Goal: Information Seeking & Learning: Learn about a topic

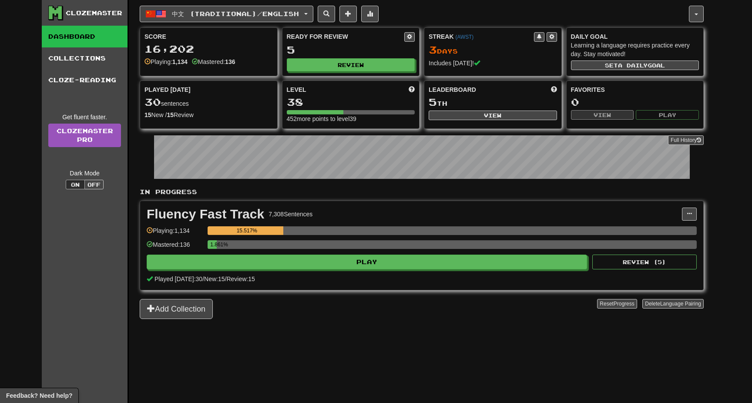
click at [361, 263] on button "Play" at bounding box center [367, 262] width 440 height 15
select select "**"
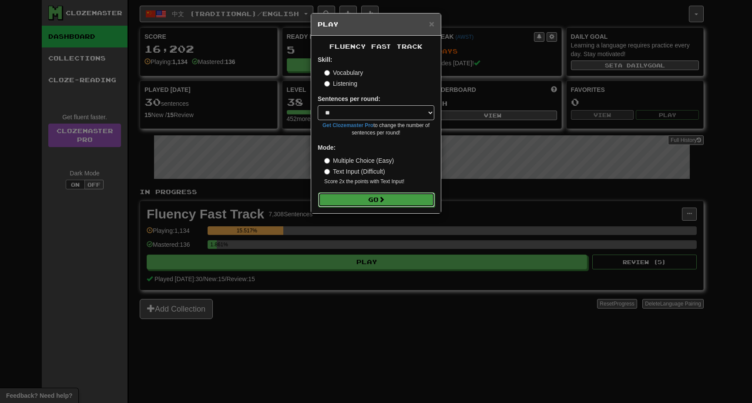
click at [380, 199] on button "Go" at bounding box center [376, 199] width 117 height 15
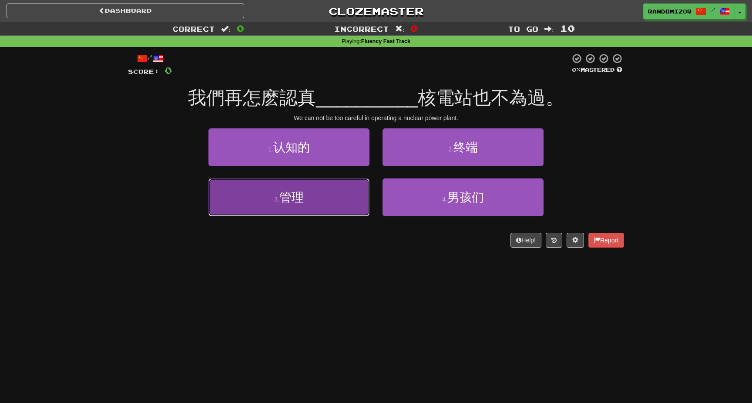
click at [331, 196] on button "3 . 管理" at bounding box center [288, 197] width 161 height 38
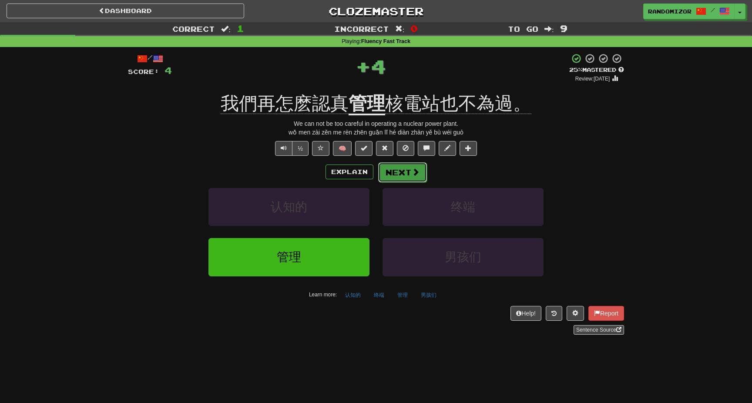
click at [402, 179] on button "Next" at bounding box center [402, 172] width 49 height 20
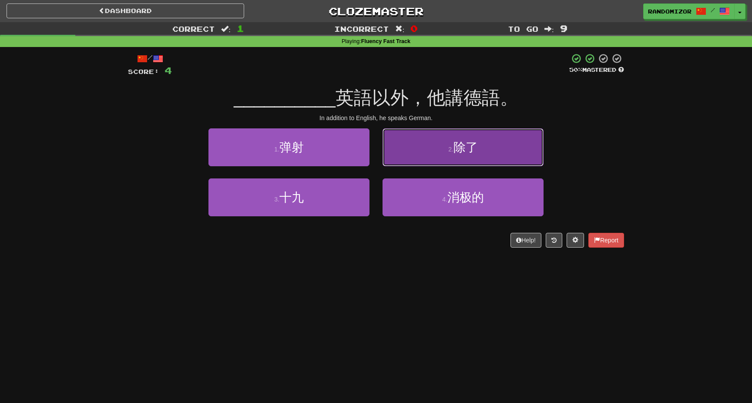
click at [423, 156] on button "2 . 除了" at bounding box center [463, 147] width 161 height 38
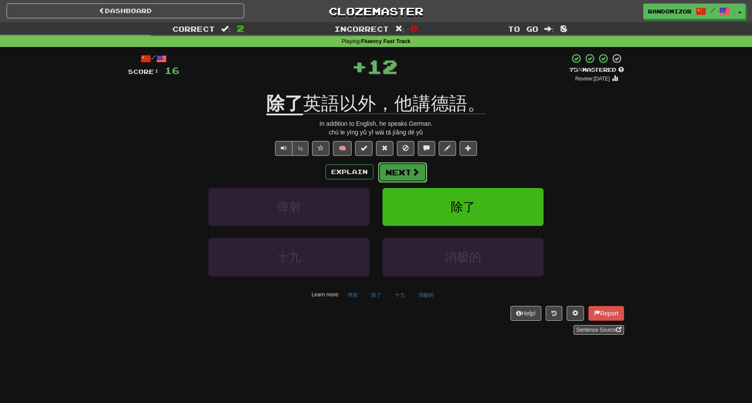
click at [401, 171] on button "Next" at bounding box center [402, 172] width 49 height 20
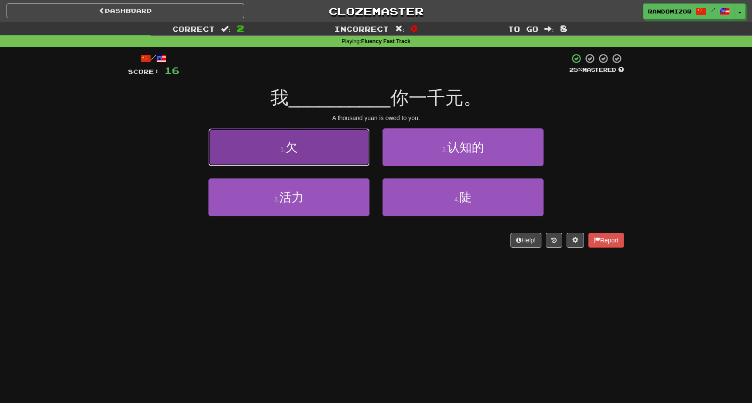
click at [331, 160] on button "1 . 欠" at bounding box center [288, 147] width 161 height 38
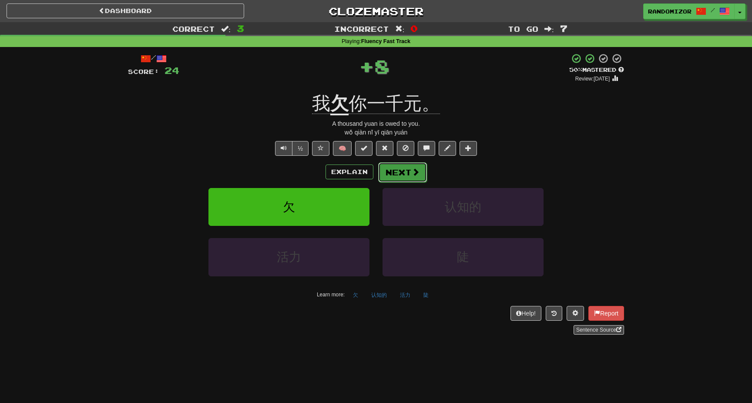
click at [385, 170] on button "Next" at bounding box center [402, 172] width 49 height 20
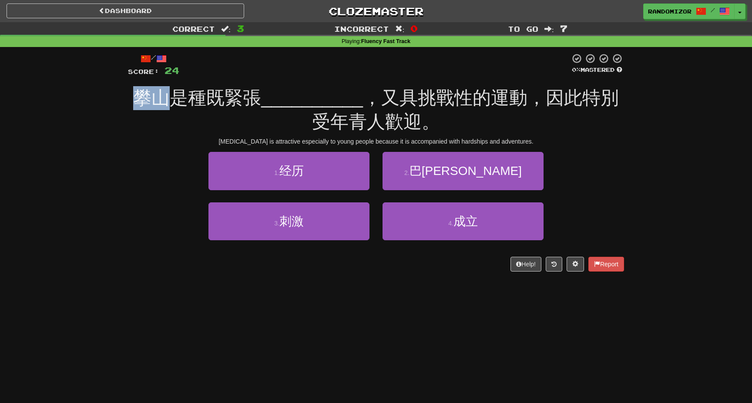
drag, startPoint x: 134, startPoint y: 104, endPoint x: 169, endPoint y: 105, distance: 35.3
click at [169, 105] on span "攀山是種既緊張" at bounding box center [197, 97] width 128 height 20
drag, startPoint x: 172, startPoint y: 104, endPoint x: 221, endPoint y: 106, distance: 48.8
click at [221, 106] on span "攀山是種既緊張" at bounding box center [197, 97] width 128 height 20
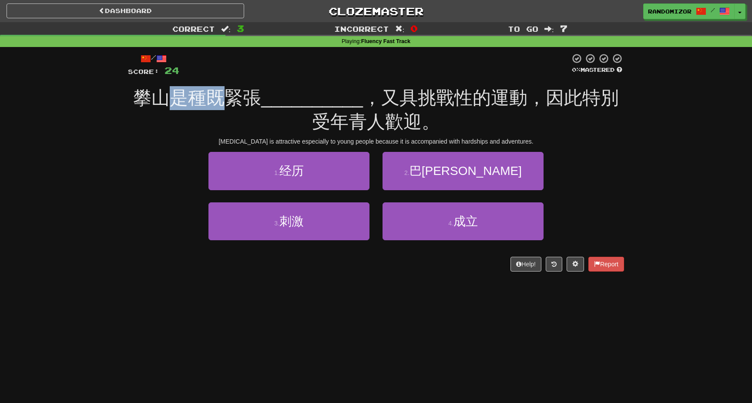
click at [221, 106] on span "攀山是種既緊張" at bounding box center [197, 97] width 128 height 20
drag, startPoint x: 185, startPoint y: 105, endPoint x: 211, endPoint y: 105, distance: 25.2
click at [211, 105] on span "攀山是種既緊張" at bounding box center [197, 97] width 128 height 20
drag, startPoint x: 203, startPoint y: 104, endPoint x: 255, endPoint y: 104, distance: 51.8
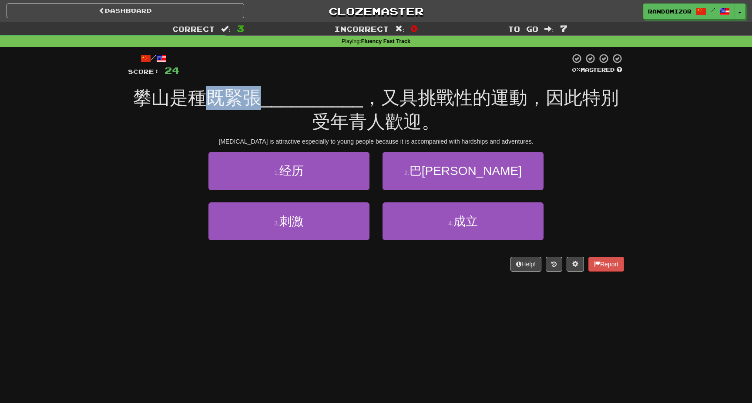
click at [255, 104] on span "攀山是種既緊張" at bounding box center [197, 97] width 128 height 20
click at [276, 111] on div "攀山是種既緊張 __________ ，又具挑戰性的運動，因此特別受年青人歡迎。" at bounding box center [376, 109] width 496 height 47
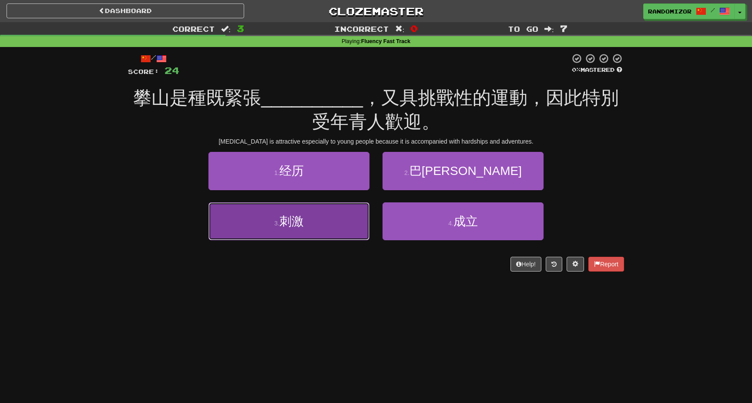
click at [346, 207] on button "3 . 刺激" at bounding box center [288, 221] width 161 height 38
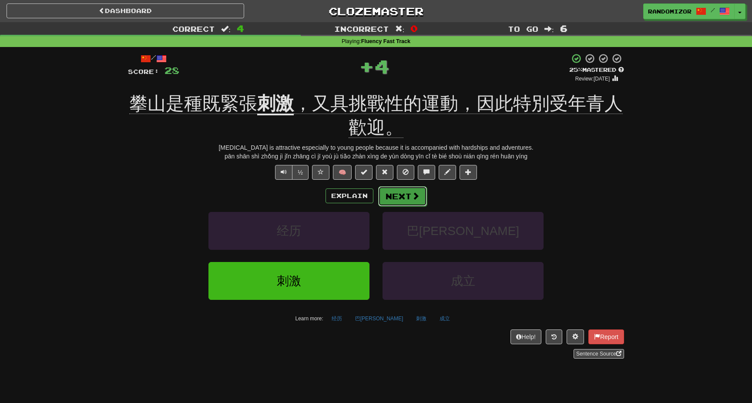
click at [400, 193] on button "Next" at bounding box center [402, 196] width 49 height 20
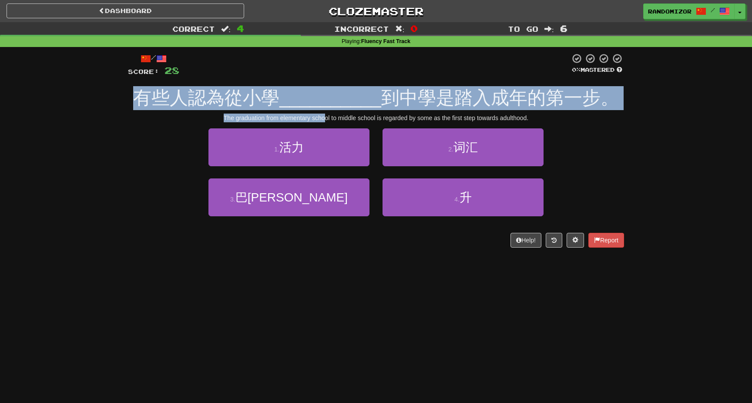
drag, startPoint x: 138, startPoint y: 101, endPoint x: 323, endPoint y: 114, distance: 185.0
click at [323, 114] on div "/ Score: 28 0 % Mastered 有些人認為從小學 __________ 到中學是踏入成年的第一步。 The graduation from …" at bounding box center [376, 150] width 496 height 195
click at [323, 114] on div "The graduation from elementary school to middle school is regarded by some as t…" at bounding box center [376, 118] width 496 height 9
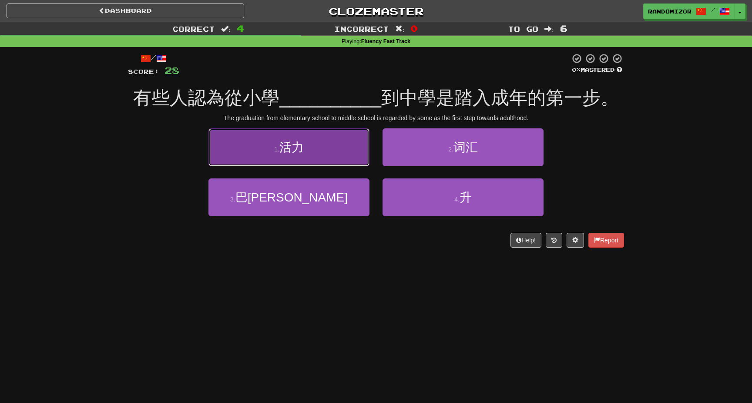
click at [324, 155] on button "1 . 活力" at bounding box center [288, 147] width 161 height 38
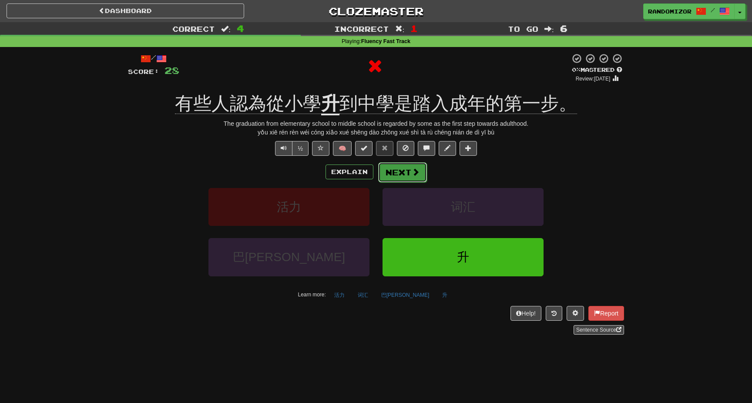
click at [404, 176] on button "Next" at bounding box center [402, 172] width 49 height 20
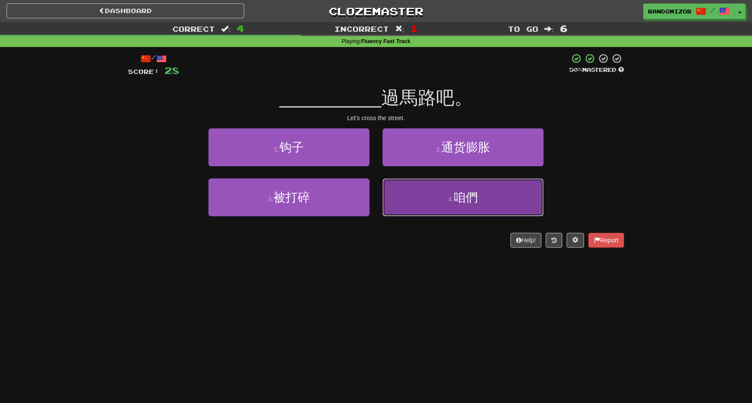
click at [418, 194] on button "4 . 咱們" at bounding box center [463, 197] width 161 height 38
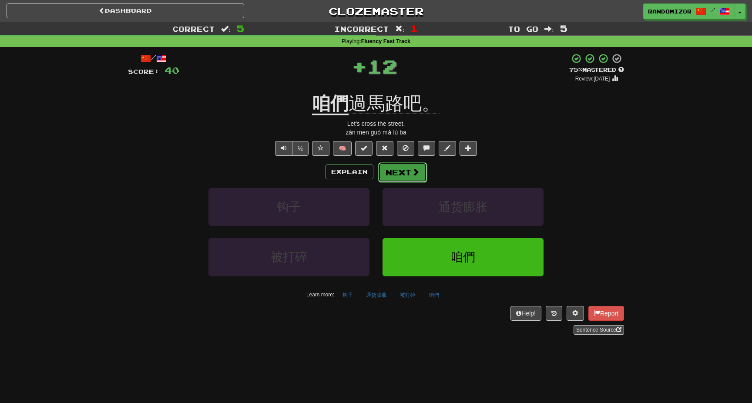
click at [407, 176] on button "Next" at bounding box center [402, 172] width 49 height 20
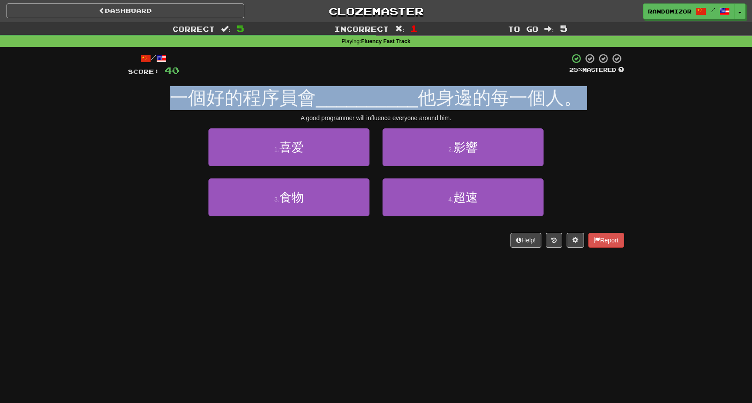
drag, startPoint x: 175, startPoint y: 105, endPoint x: 413, endPoint y: 111, distance: 237.7
click at [413, 111] on div "/ Score: 40 25 % Mastered 一個好的程序員會 __________ 他身邊的每一個人。 A good programmer will …" at bounding box center [376, 150] width 496 height 195
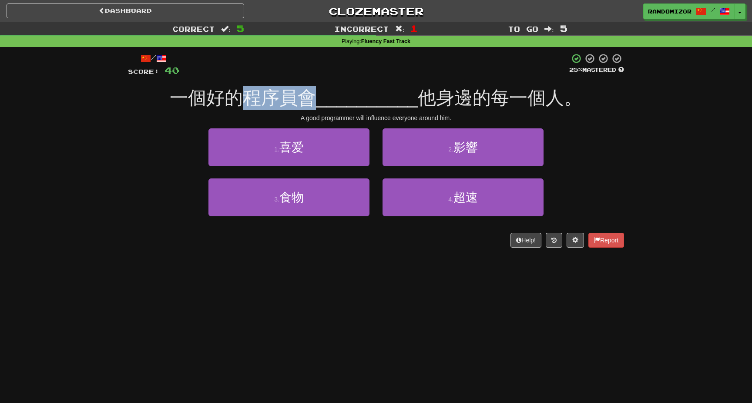
drag, startPoint x: 244, startPoint y: 102, endPoint x: 316, endPoint y: 102, distance: 72.3
click at [316, 102] on span "一個好的程序員會" at bounding box center [243, 97] width 146 height 20
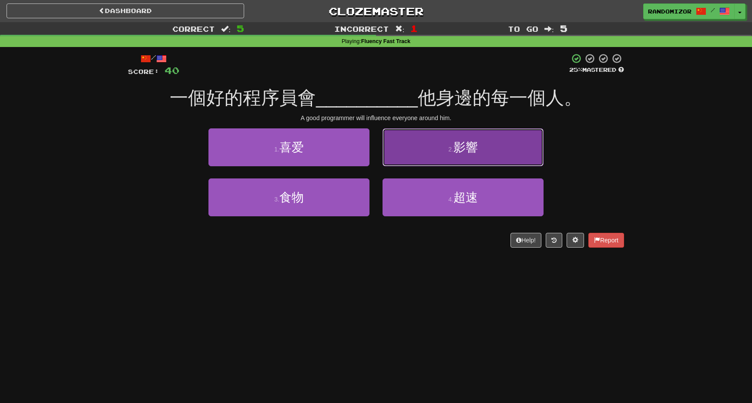
click at [431, 152] on button "2 . 影響" at bounding box center [463, 147] width 161 height 38
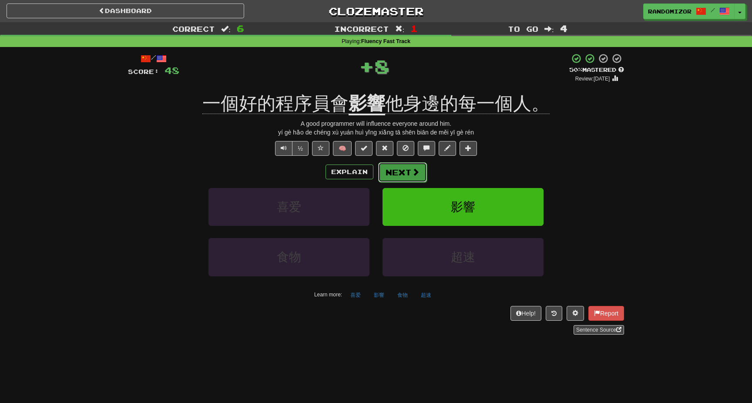
click at [408, 168] on button "Next" at bounding box center [402, 172] width 49 height 20
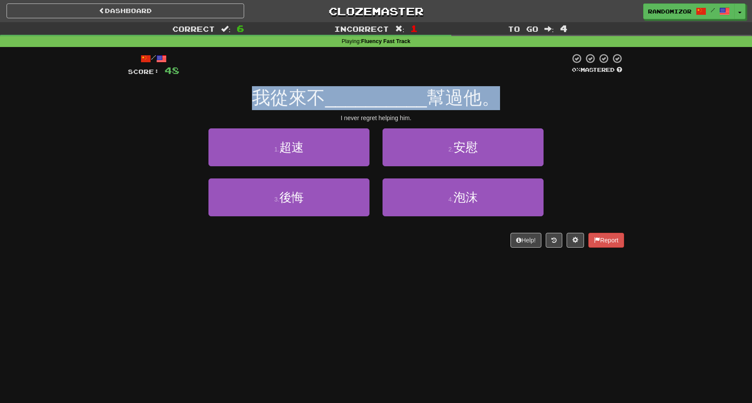
drag, startPoint x: 257, startPoint y: 100, endPoint x: 493, endPoint y: 101, distance: 235.5
click at [493, 102] on div "我從來不 __________ 幫過他。" at bounding box center [376, 98] width 496 height 24
click at [493, 101] on span "幫過他。" at bounding box center [463, 97] width 73 height 20
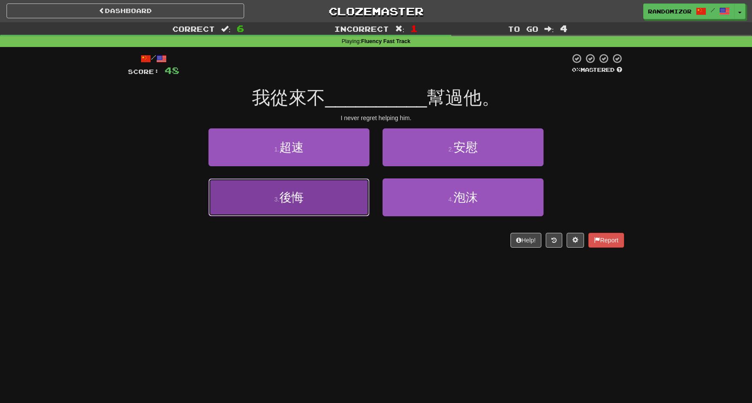
click at [342, 190] on button "3 . 後悔" at bounding box center [288, 197] width 161 height 38
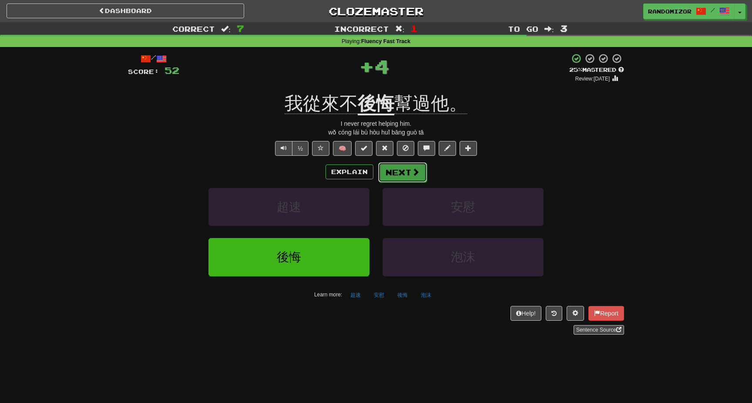
click at [402, 173] on button "Next" at bounding box center [402, 172] width 49 height 20
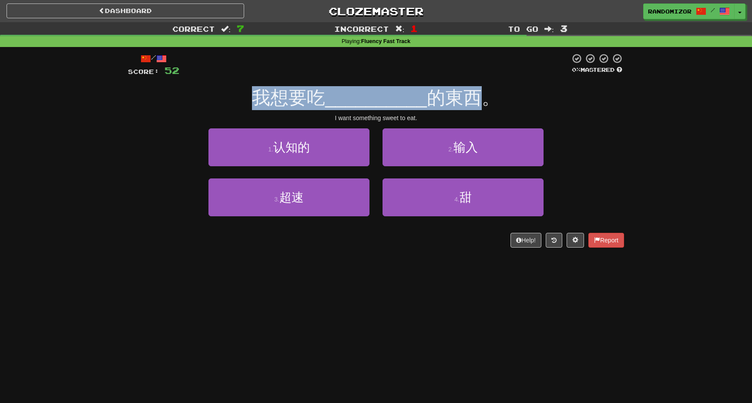
drag, startPoint x: 259, startPoint y: 100, endPoint x: 481, endPoint y: 100, distance: 221.1
click at [481, 100] on div "我想要吃 __________ 的東西。" at bounding box center [376, 98] width 496 height 24
click at [481, 100] on span "的東西。" at bounding box center [463, 97] width 73 height 20
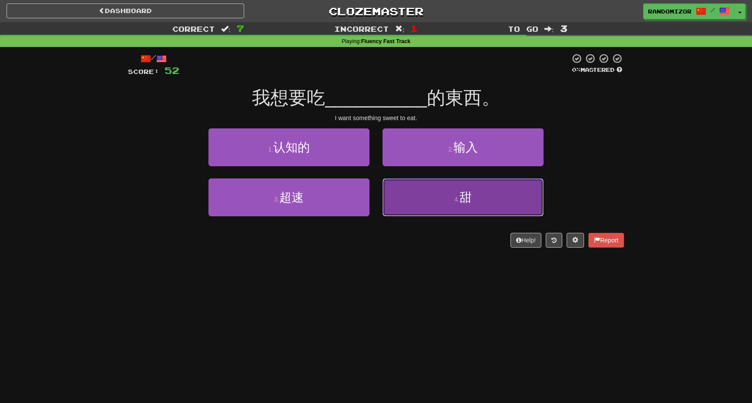
click at [432, 200] on button "4 . 甜" at bounding box center [463, 197] width 161 height 38
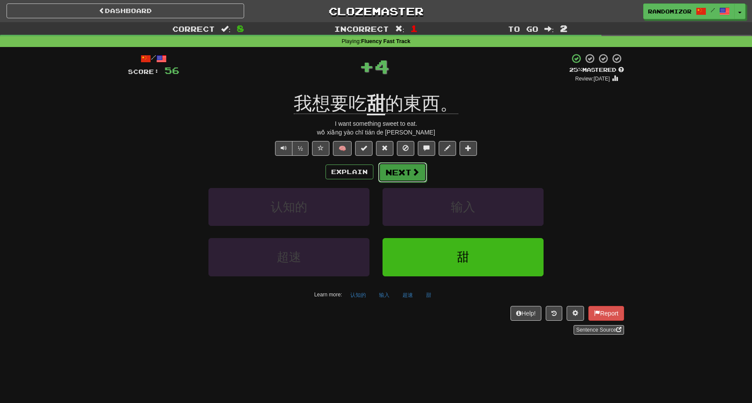
click at [408, 173] on button "Next" at bounding box center [402, 172] width 49 height 20
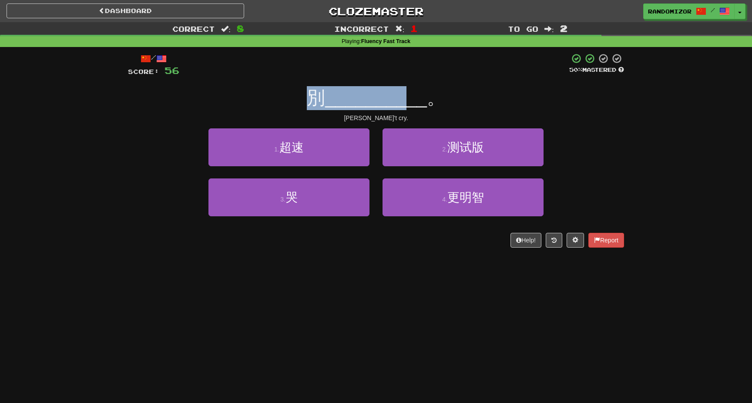
drag, startPoint x: 329, startPoint y: 99, endPoint x: 406, endPoint y: 99, distance: 76.2
click at [406, 99] on div "別 __________ 。" at bounding box center [376, 98] width 496 height 24
click at [406, 99] on span "__________" at bounding box center [376, 97] width 102 height 20
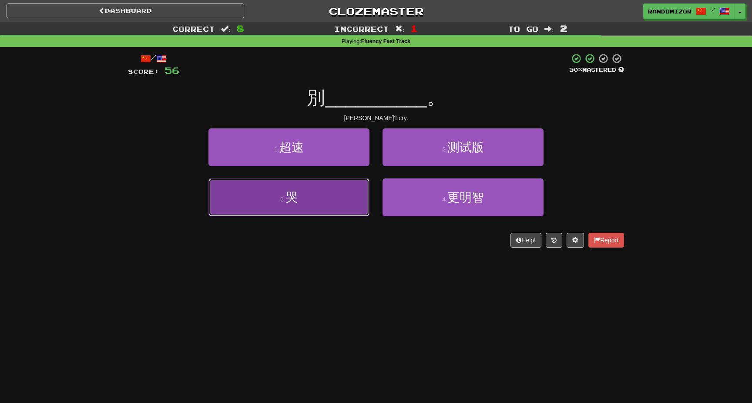
click at [325, 211] on button "3 . 哭" at bounding box center [288, 197] width 161 height 38
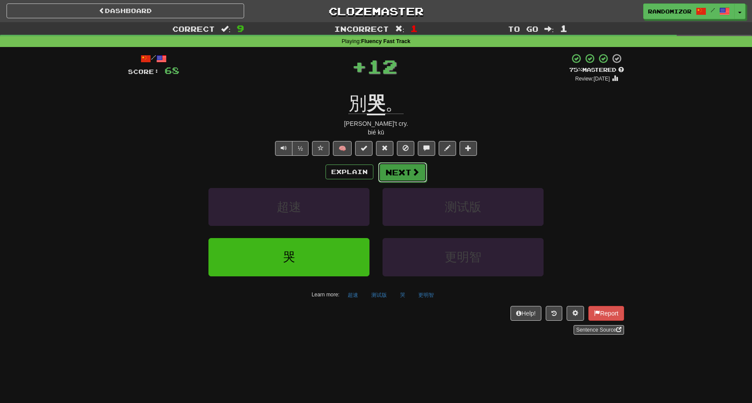
click at [412, 175] on span at bounding box center [416, 172] width 8 height 8
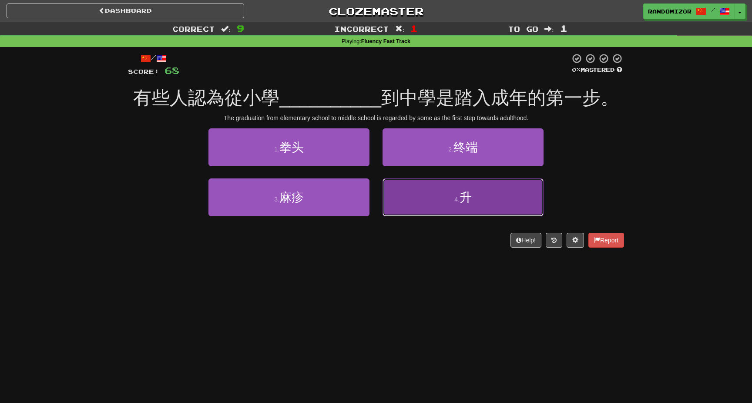
click at [422, 195] on button "4 . 升" at bounding box center [463, 197] width 161 height 38
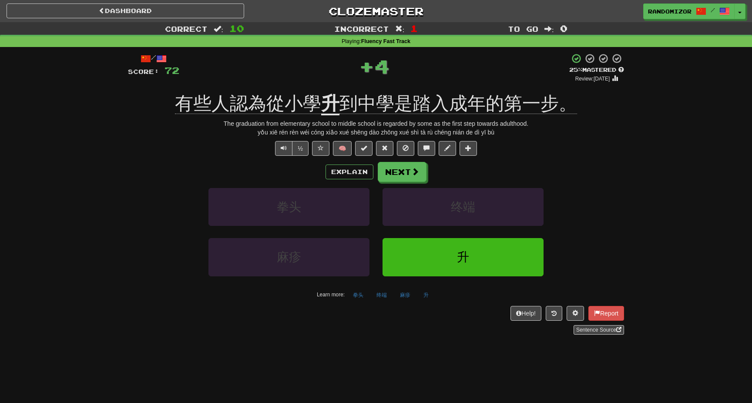
click at [329, 108] on u "升" at bounding box center [330, 104] width 18 height 22
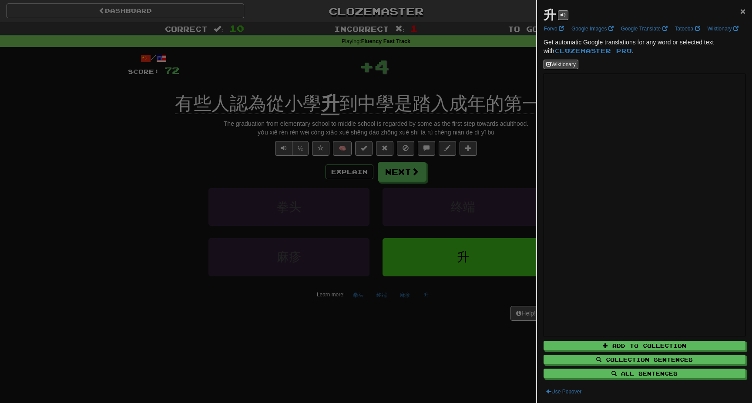
click at [743, 11] on span "×" at bounding box center [742, 11] width 5 height 10
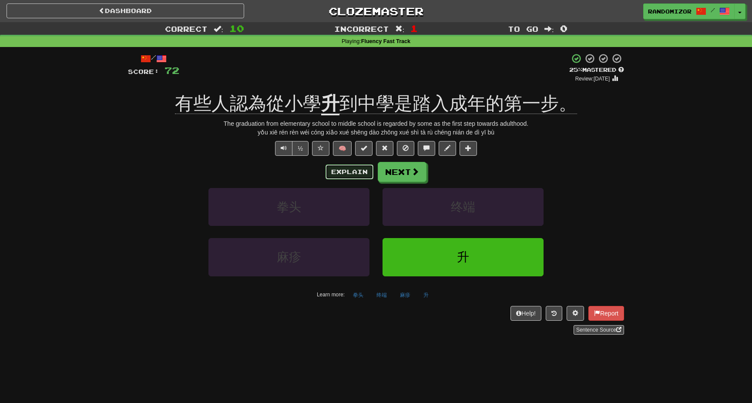
click at [361, 167] on button "Explain" at bounding box center [350, 172] width 48 height 15
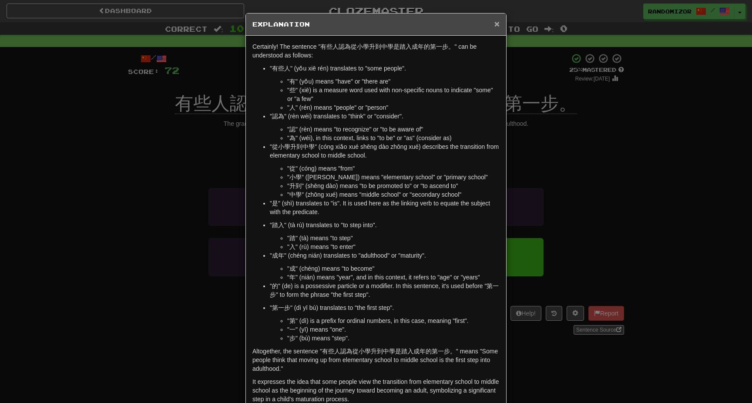
click at [497, 26] on span "×" at bounding box center [496, 24] width 5 height 10
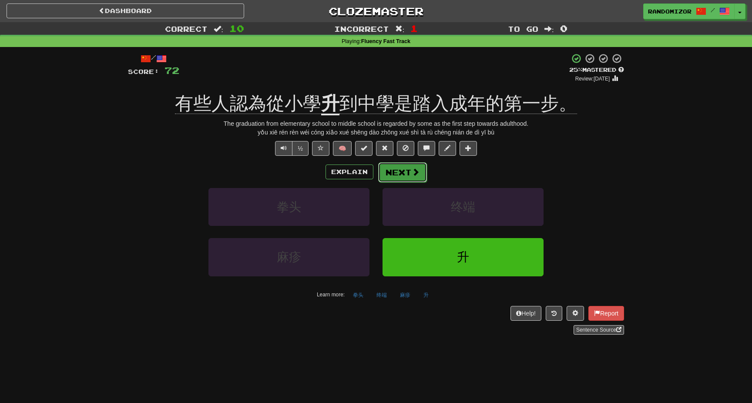
click at [410, 172] on button "Next" at bounding box center [402, 172] width 49 height 20
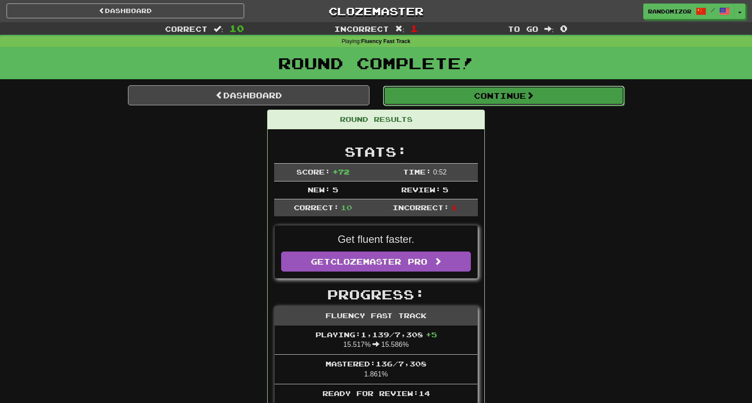
click at [478, 94] on button "Continue" at bounding box center [504, 96] width 242 height 20
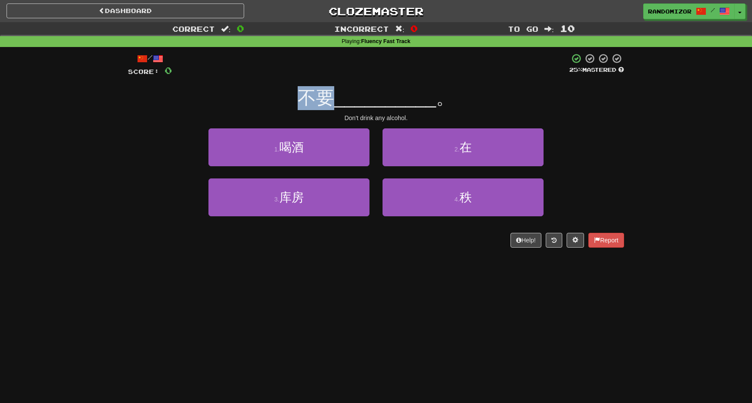
drag, startPoint x: 309, startPoint y: 105, endPoint x: 340, endPoint y: 105, distance: 30.5
click at [340, 105] on div "不要 __________ 。" at bounding box center [376, 98] width 496 height 24
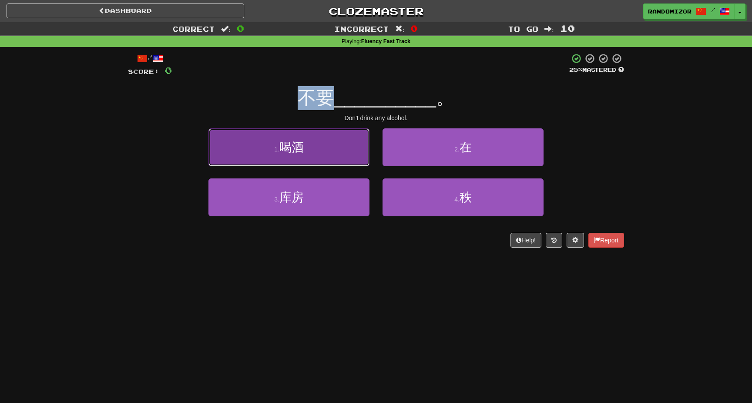
click at [329, 149] on button "1 . 喝酒" at bounding box center [288, 147] width 161 height 38
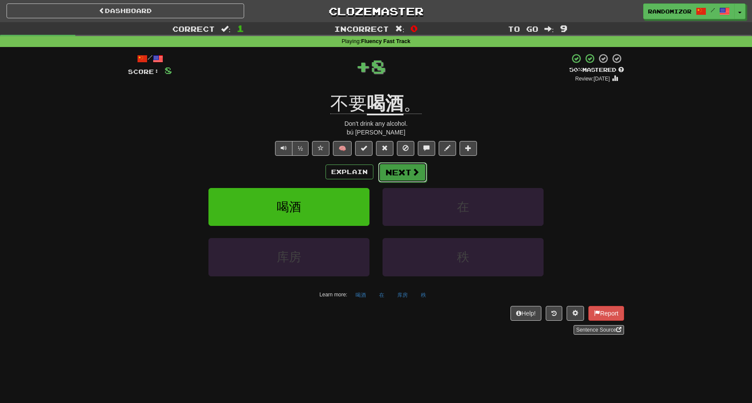
click at [389, 171] on button "Next" at bounding box center [402, 172] width 49 height 20
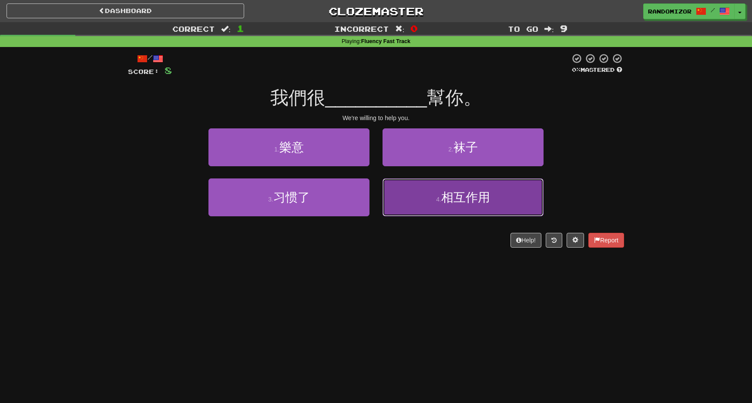
click at [418, 198] on button "4 . 相互作用" at bounding box center [463, 197] width 161 height 38
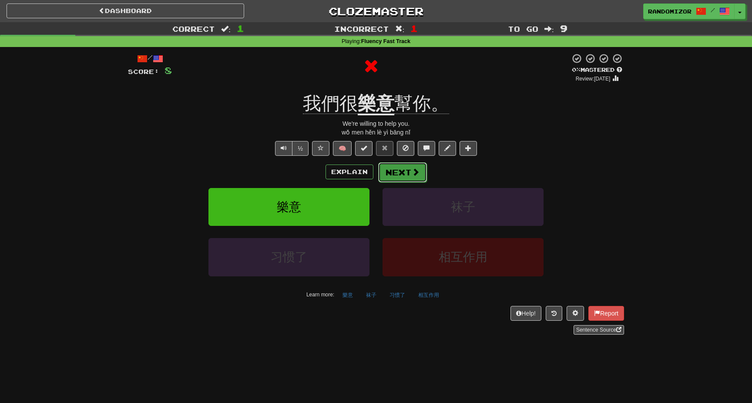
click at [418, 172] on span at bounding box center [416, 172] width 8 height 8
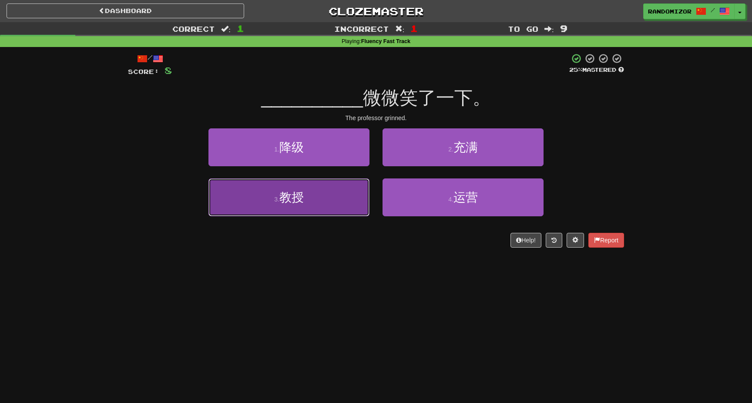
click at [343, 202] on button "3 . 教授" at bounding box center [288, 197] width 161 height 38
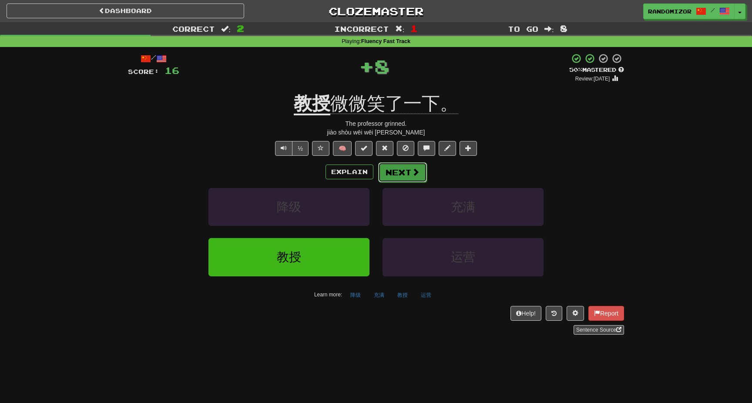
click at [403, 172] on button "Next" at bounding box center [402, 172] width 49 height 20
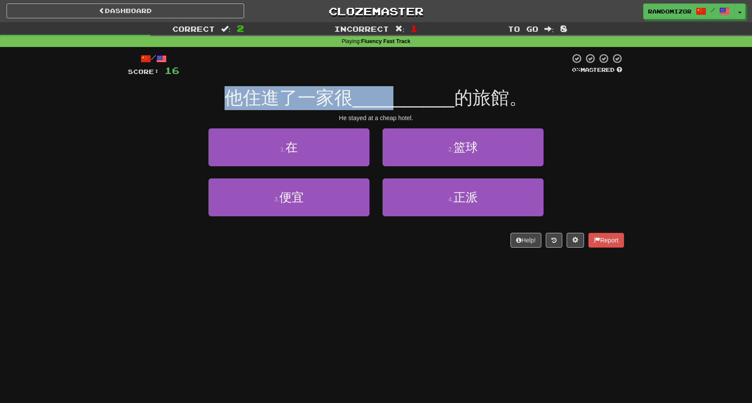
drag, startPoint x: 232, startPoint y: 99, endPoint x: 395, endPoint y: 102, distance: 162.4
click at [394, 101] on div "他住進了一家很 __________ 的旅館。" at bounding box center [376, 98] width 496 height 24
click at [395, 102] on span "__________" at bounding box center [404, 97] width 102 height 20
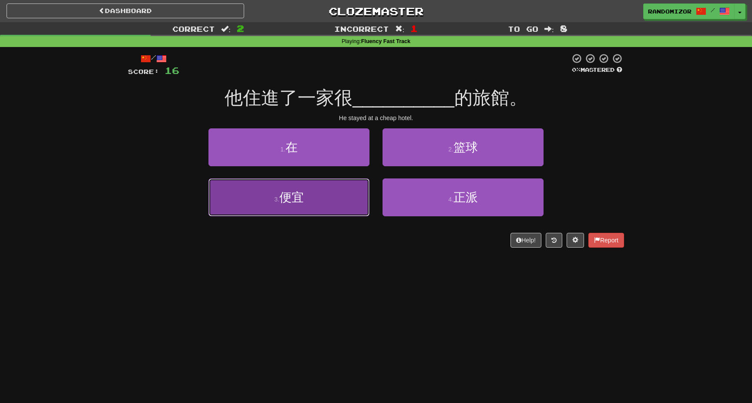
click at [323, 190] on button "3 . 便宜" at bounding box center [288, 197] width 161 height 38
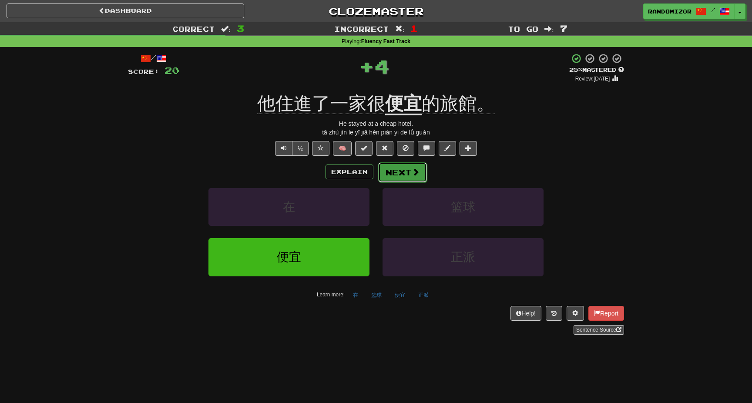
click at [389, 174] on button "Next" at bounding box center [402, 172] width 49 height 20
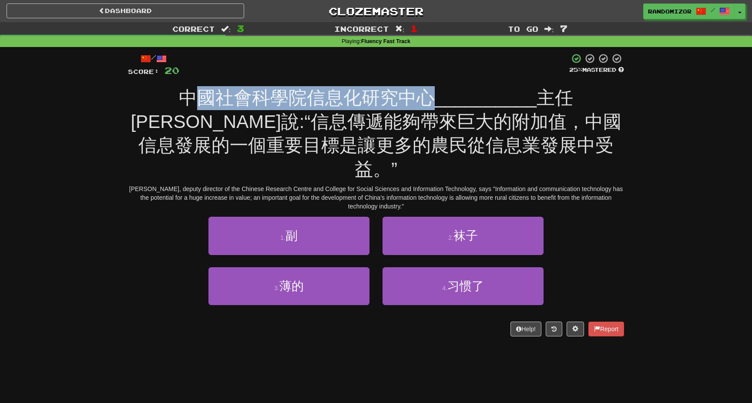
drag, startPoint x: 146, startPoint y: 96, endPoint x: 388, endPoint y: 97, distance: 241.6
click at [387, 96] on span "中國社會科學院信息化研究中心" at bounding box center [307, 97] width 256 height 20
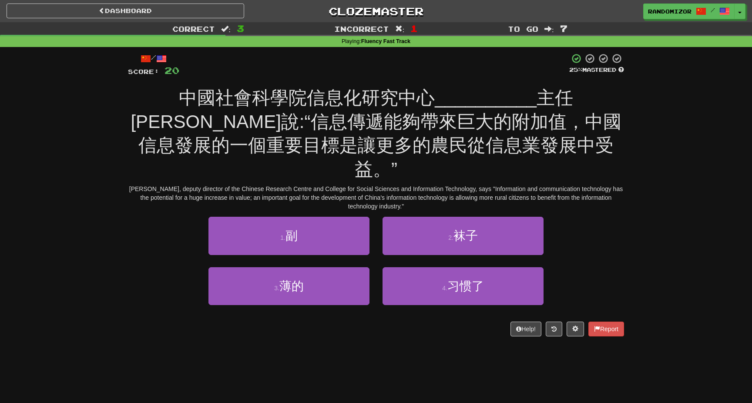
click at [435, 97] on span "__________" at bounding box center [486, 97] width 102 height 20
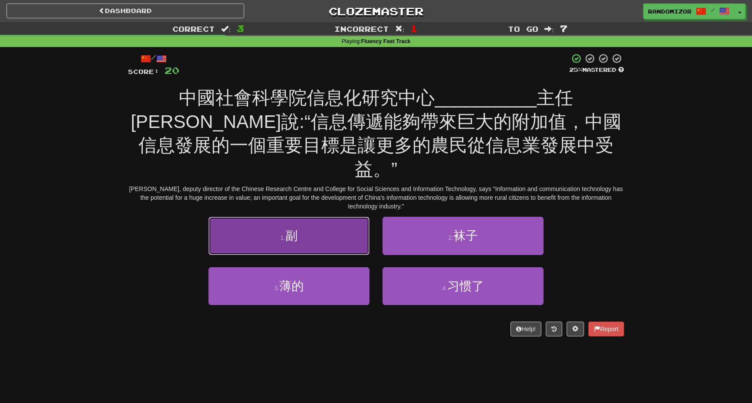
click at [340, 217] on button "1 . 副" at bounding box center [288, 236] width 161 height 38
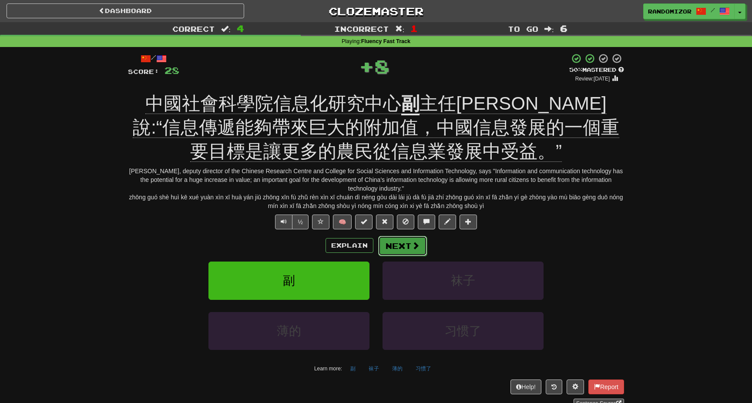
click at [397, 239] on button "Next" at bounding box center [402, 246] width 49 height 20
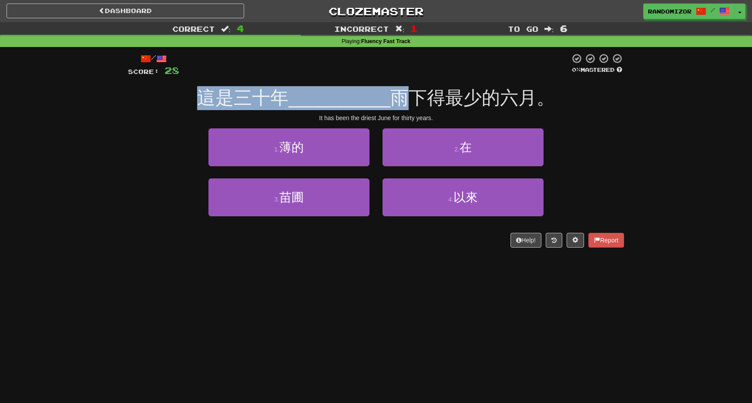
drag, startPoint x: 196, startPoint y: 102, endPoint x: 398, endPoint y: 102, distance: 202.0
click at [398, 102] on div "這是三十年 __________ 雨下得最少的六月。" at bounding box center [376, 98] width 496 height 24
click at [398, 102] on span "雨下得最少的六月。" at bounding box center [472, 97] width 165 height 20
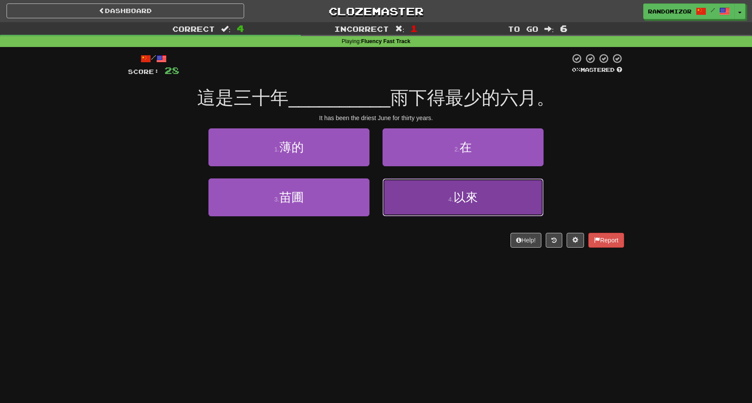
click at [430, 197] on button "4 . 以來" at bounding box center [463, 197] width 161 height 38
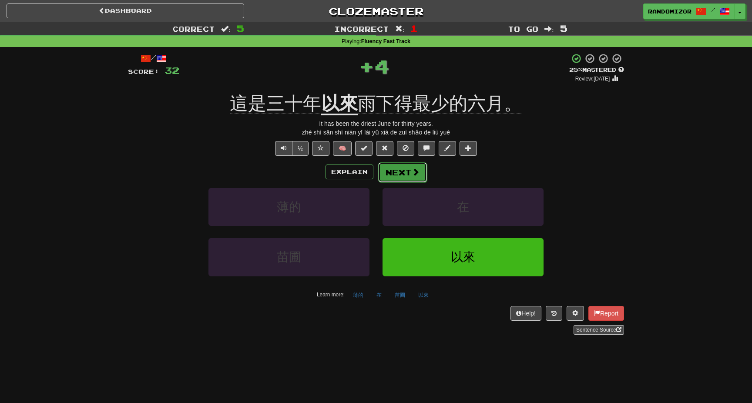
click at [424, 170] on button "Next" at bounding box center [402, 172] width 49 height 20
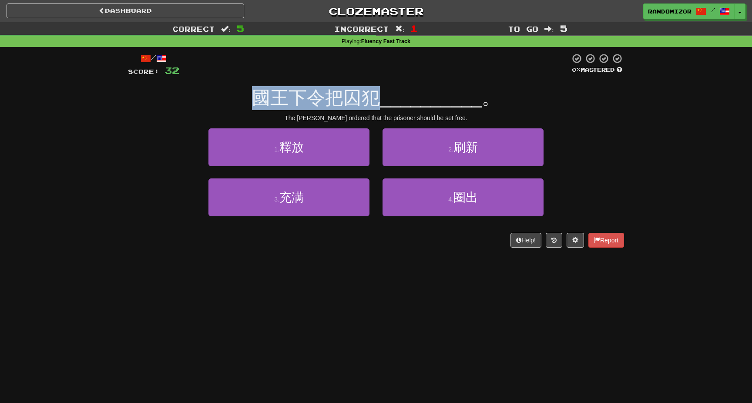
drag, startPoint x: 265, startPoint y: 101, endPoint x: 388, endPoint y: 104, distance: 123.7
click at [388, 104] on div "國王下令把囚犯 __________ 。" at bounding box center [376, 98] width 496 height 24
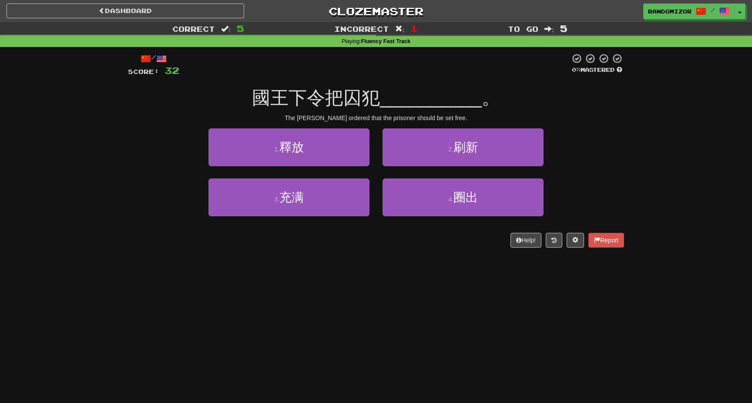
click at [388, 104] on span "__________" at bounding box center [431, 97] width 102 height 20
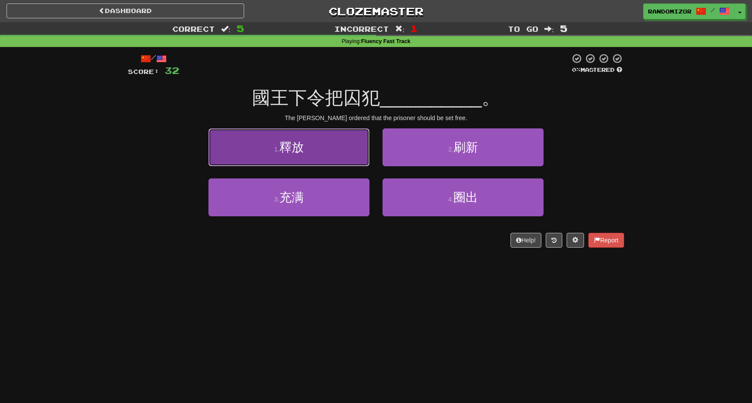
click at [321, 155] on button "1 . 釋放" at bounding box center [288, 147] width 161 height 38
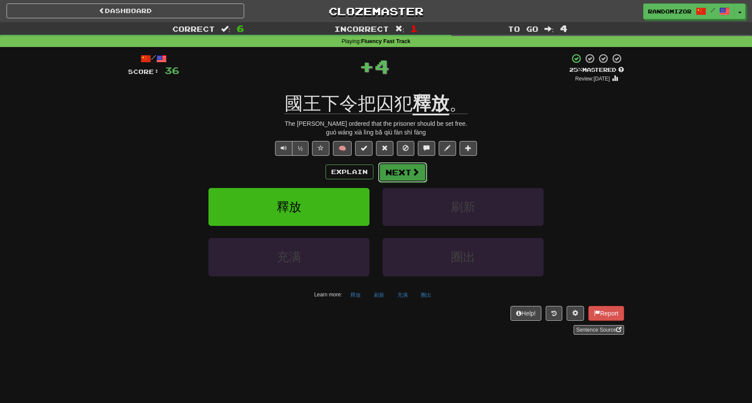
click at [391, 171] on button "Next" at bounding box center [402, 172] width 49 height 20
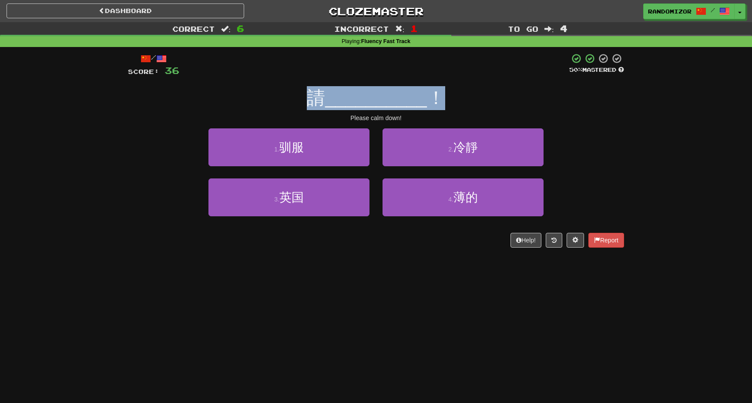
drag, startPoint x: 306, startPoint y: 101, endPoint x: 445, endPoint y: 101, distance: 138.4
click at [444, 101] on div "請 __________ ！" at bounding box center [376, 98] width 496 height 24
click at [445, 101] on div "請 __________ ！" at bounding box center [376, 98] width 496 height 24
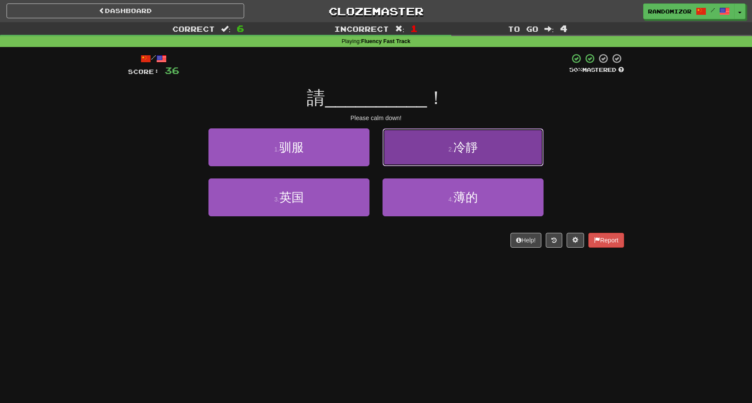
click at [469, 160] on button "2 . 冷靜" at bounding box center [463, 147] width 161 height 38
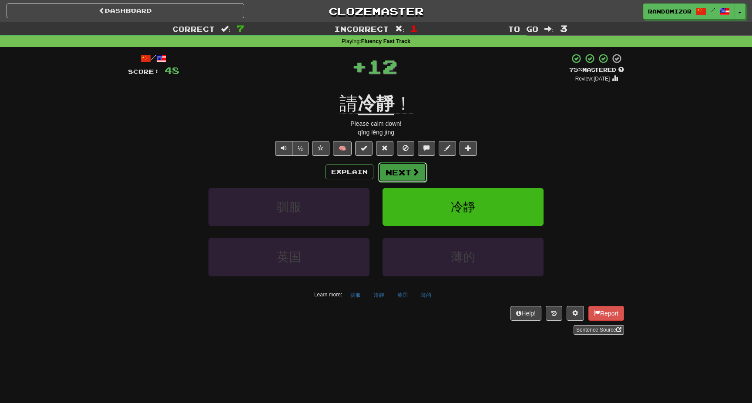
click at [407, 171] on button "Next" at bounding box center [402, 172] width 49 height 20
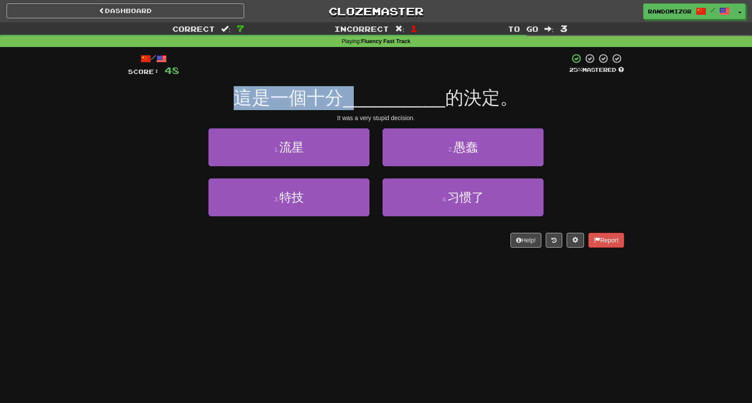
drag, startPoint x: 241, startPoint y: 103, endPoint x: 361, endPoint y: 103, distance: 119.7
click at [360, 103] on div "這是一個十分 __________ 的決定。" at bounding box center [376, 98] width 496 height 24
click at [361, 103] on span "__________" at bounding box center [394, 97] width 102 height 20
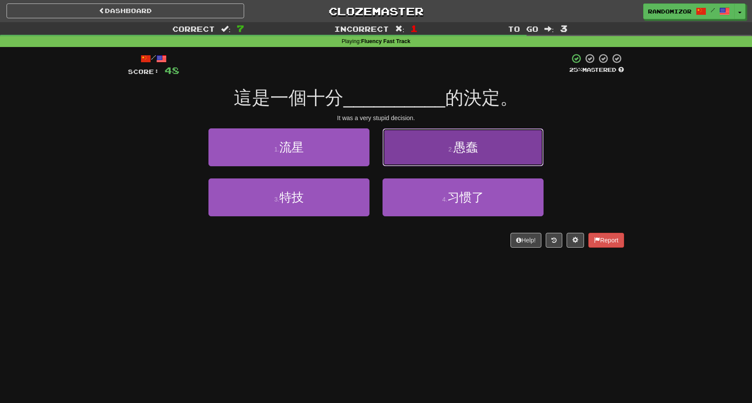
click at [424, 146] on button "2 . 愚蠢" at bounding box center [463, 147] width 161 height 38
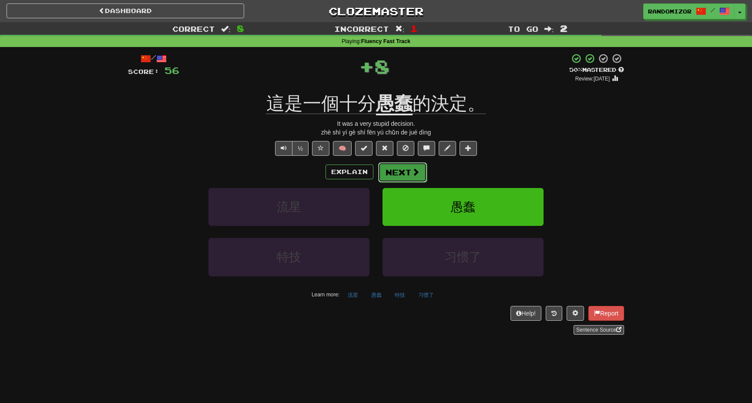
click at [408, 169] on button "Next" at bounding box center [402, 172] width 49 height 20
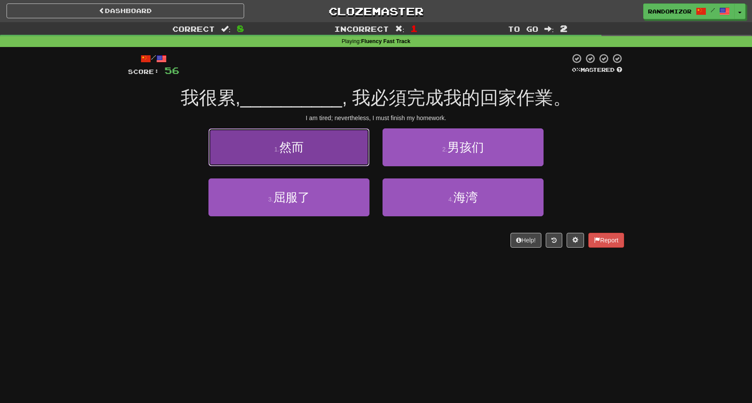
click at [329, 150] on button "1 . 然而" at bounding box center [288, 147] width 161 height 38
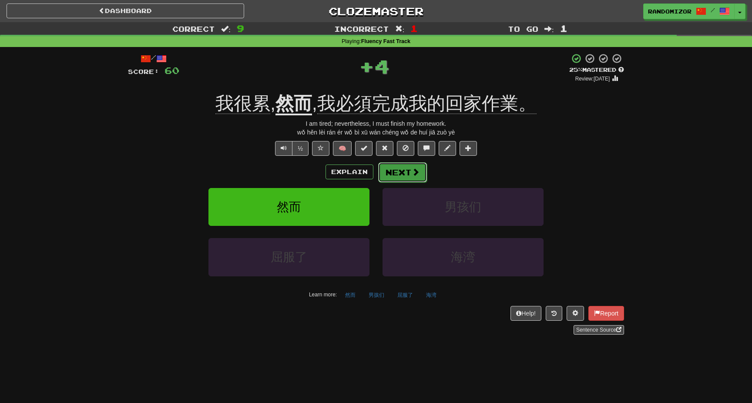
click at [400, 175] on button "Next" at bounding box center [402, 172] width 49 height 20
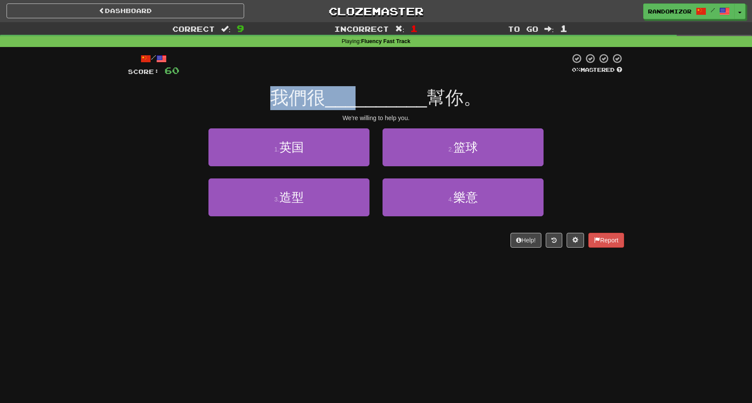
drag, startPoint x: 275, startPoint y: 101, endPoint x: 356, endPoint y: 101, distance: 81.4
click at [356, 101] on div "我們很 __________ 幫你。" at bounding box center [376, 98] width 496 height 24
click at [356, 101] on span "__________" at bounding box center [376, 97] width 102 height 20
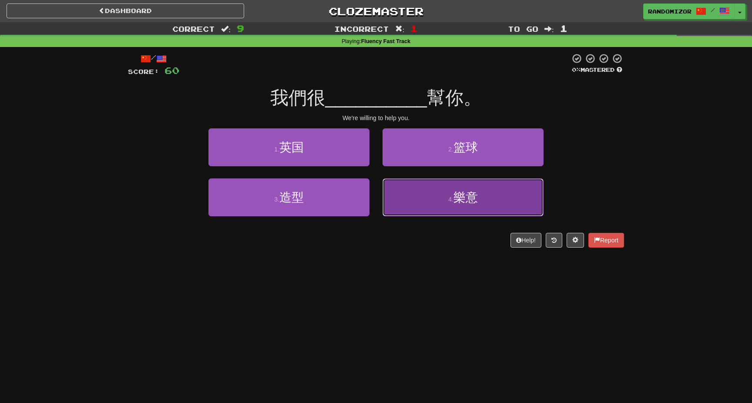
click at [400, 197] on button "4 . 樂意" at bounding box center [463, 197] width 161 height 38
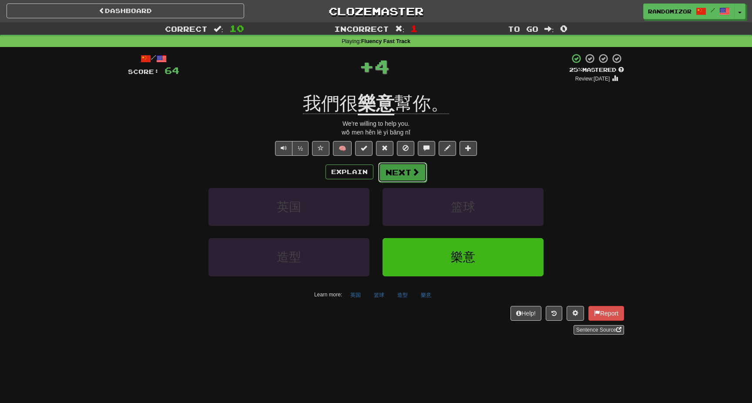
click at [420, 172] on button "Next" at bounding box center [402, 172] width 49 height 20
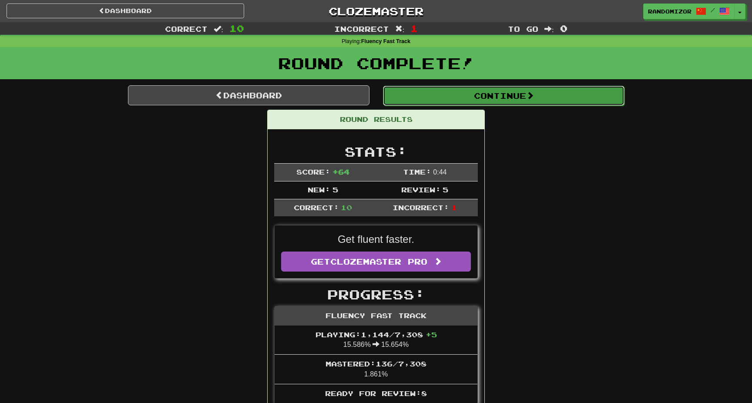
click at [447, 98] on button "Continue" at bounding box center [504, 96] width 242 height 20
